Goal: Information Seeking & Learning: Learn about a topic

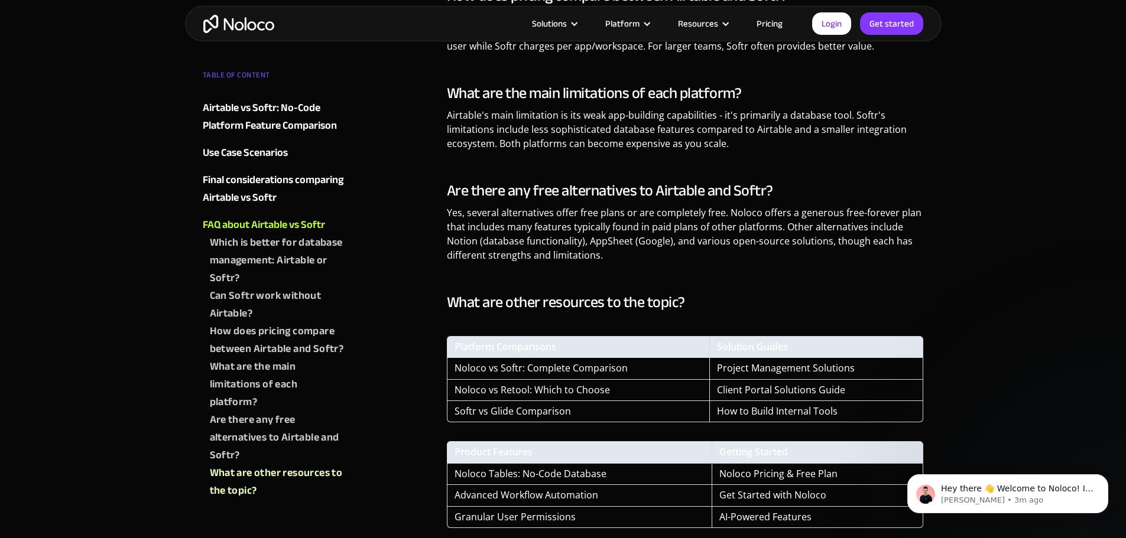
scroll to position [3251, 0]
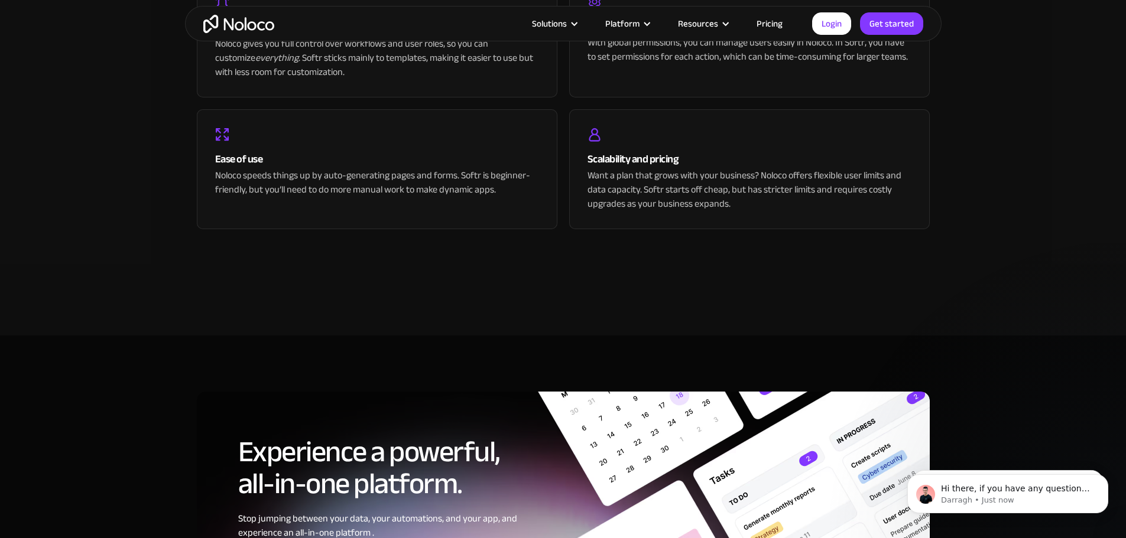
scroll to position [2601, 0]
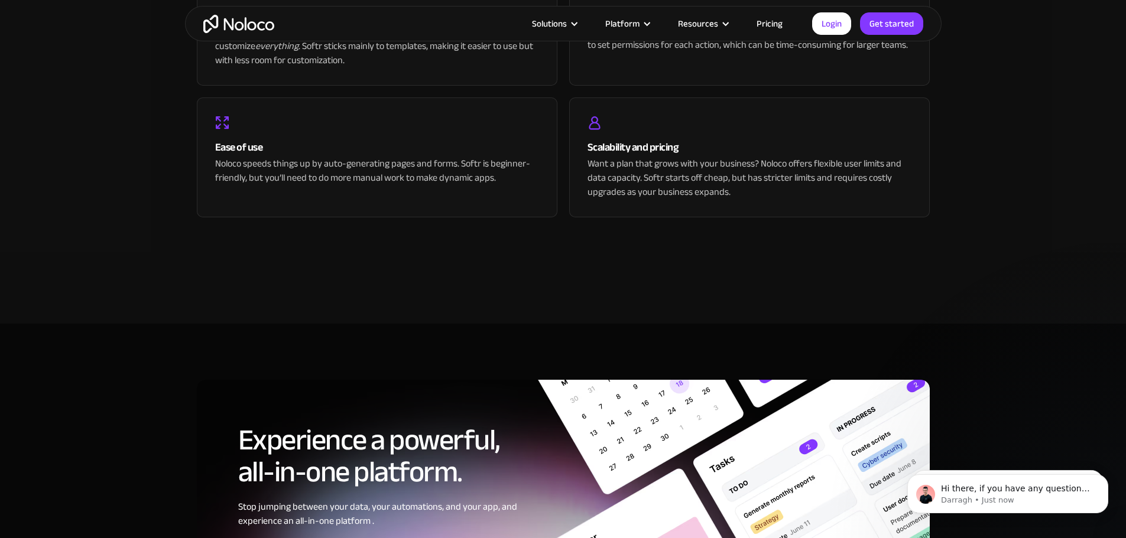
click at [767, 22] on link "Pricing" at bounding box center [770, 23] width 56 height 15
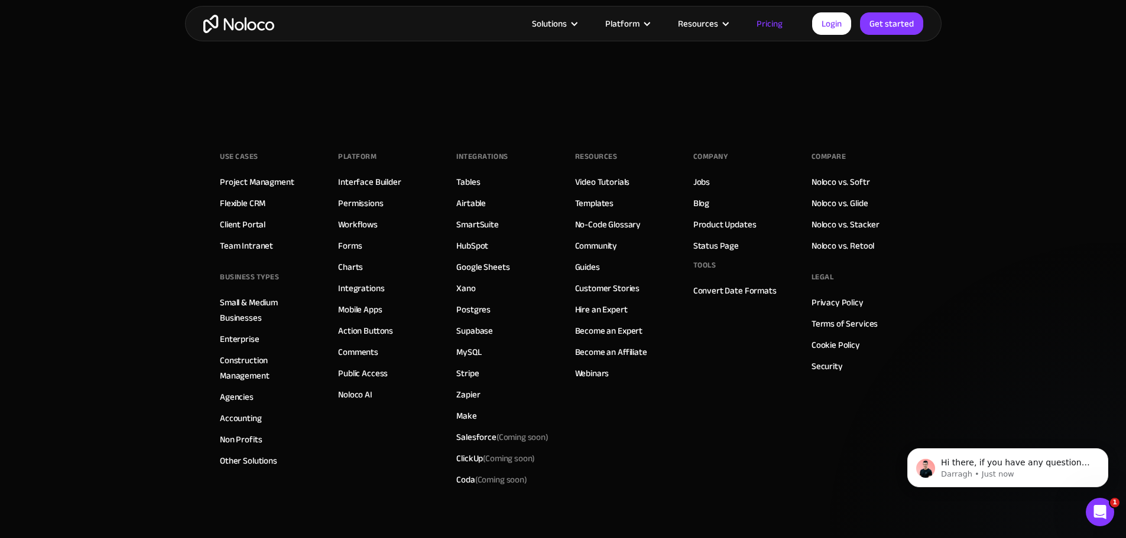
scroll to position [5960, 0]
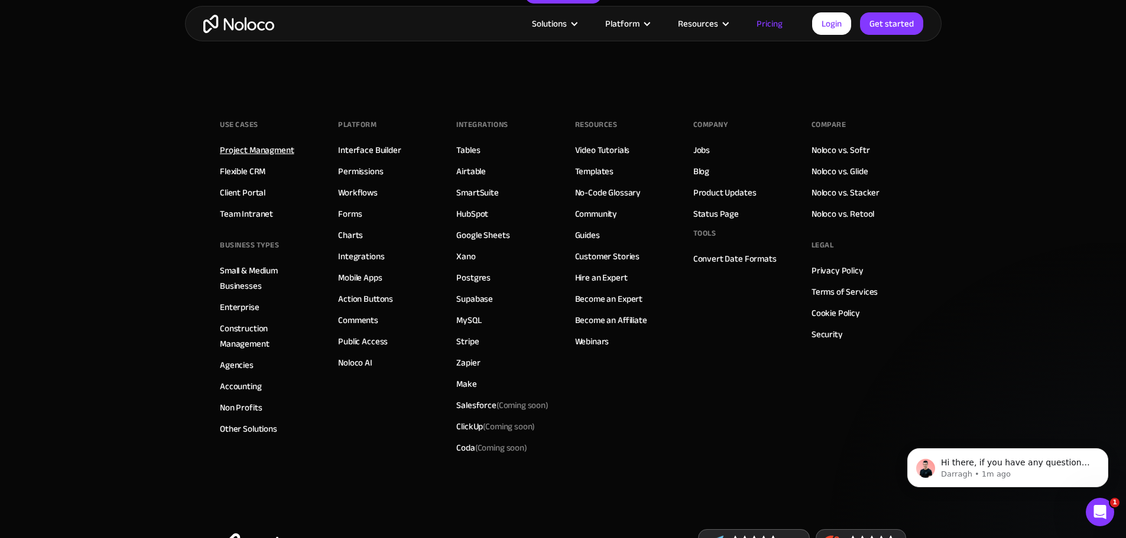
click at [282, 152] on link "Project Managment" at bounding box center [257, 149] width 74 height 15
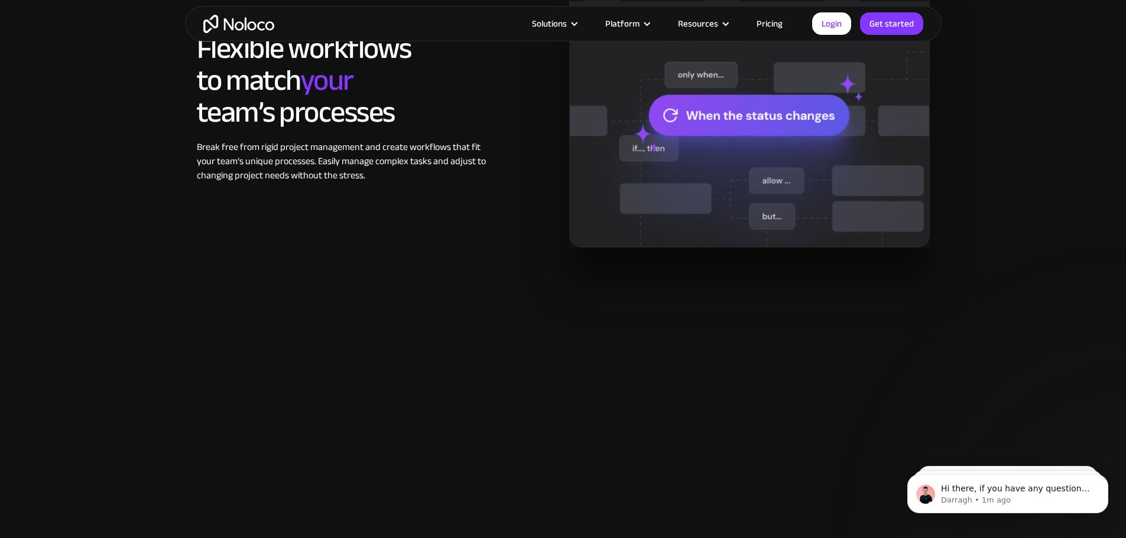
scroll to position [1064, 0]
